Goal: Communication & Community: Answer question/provide support

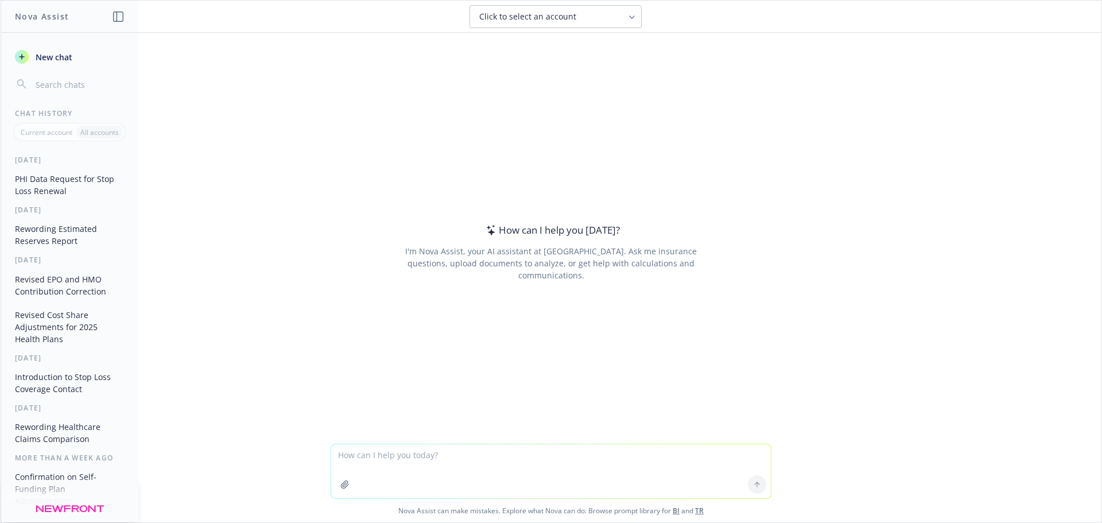
click at [374, 460] on textarea at bounding box center [551, 471] width 440 height 54
paste textarea "We just received firm Stop Loss rates that are valid until 10/8. We are updatin…"
type textarea "We just received firm Stop Loss rates that are valid until 10/8. We are updatin…"
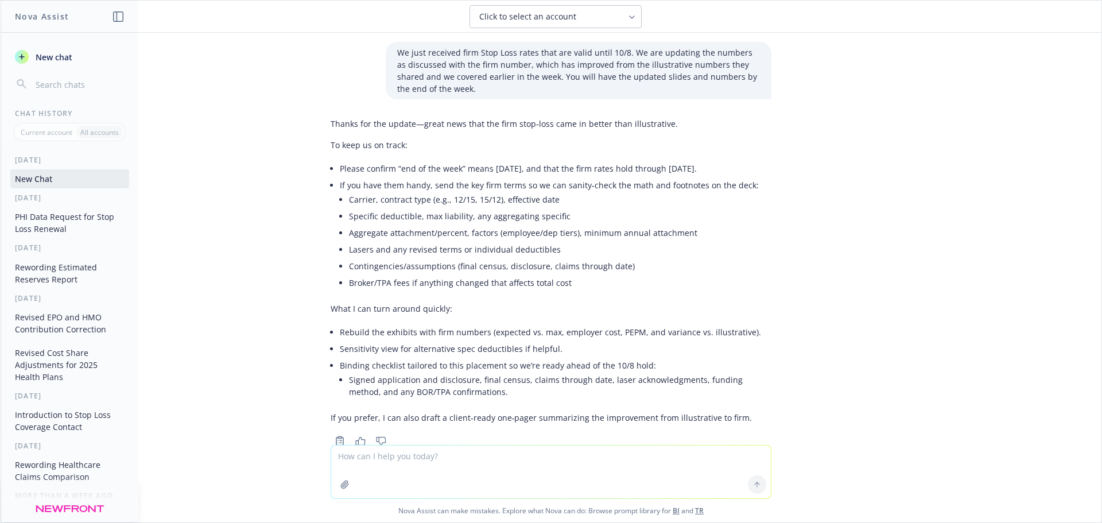
scroll to position [44, 0]
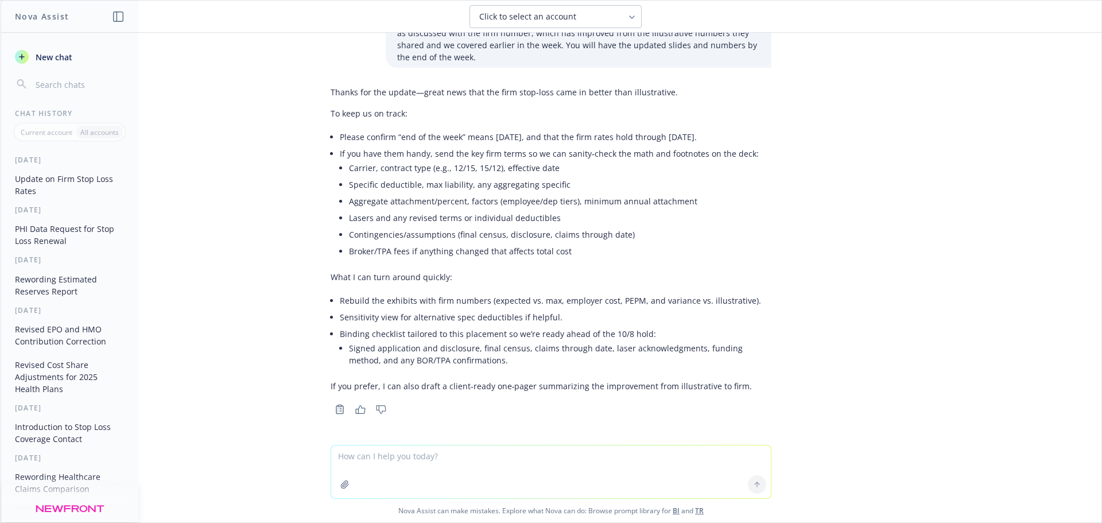
click at [353, 451] on textarea at bounding box center [551, 471] width 440 height 53
paste textarea "We just received firm Stop Loss rates that are valid until 10/8. We are updatin…"
type textarea "reword: We just received firm Stop Loss rates that are valid until 10/8. We are…"
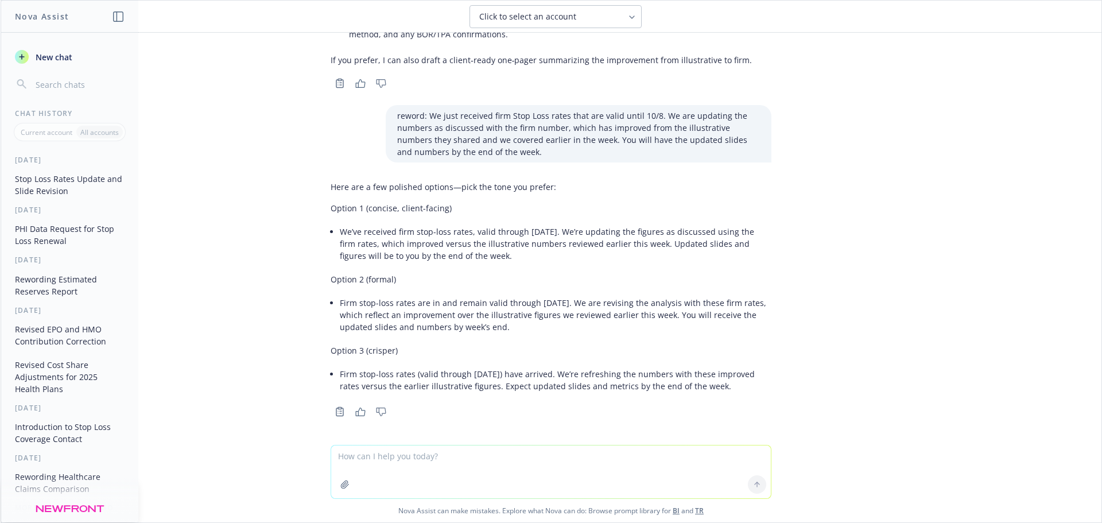
scroll to position [372, 0]
drag, startPoint x: 337, startPoint y: 230, endPoint x: 462, endPoint y: 263, distance: 129.6
click at [462, 263] on div "Here are a few polished options—pick the tone you prefer: Option 1 (concise, cl…" at bounding box center [551, 285] width 441 height 223
copy li "e’ve received firm stop-loss rates, valid through [DATE]. We’re updating the fi…"
click at [865, 158] on div "We just received firm Stop Loss rates that are valid until 10/8. We are updatin…" at bounding box center [551, 239] width 1101 height 412
